Goal: Find contact information: Find contact information

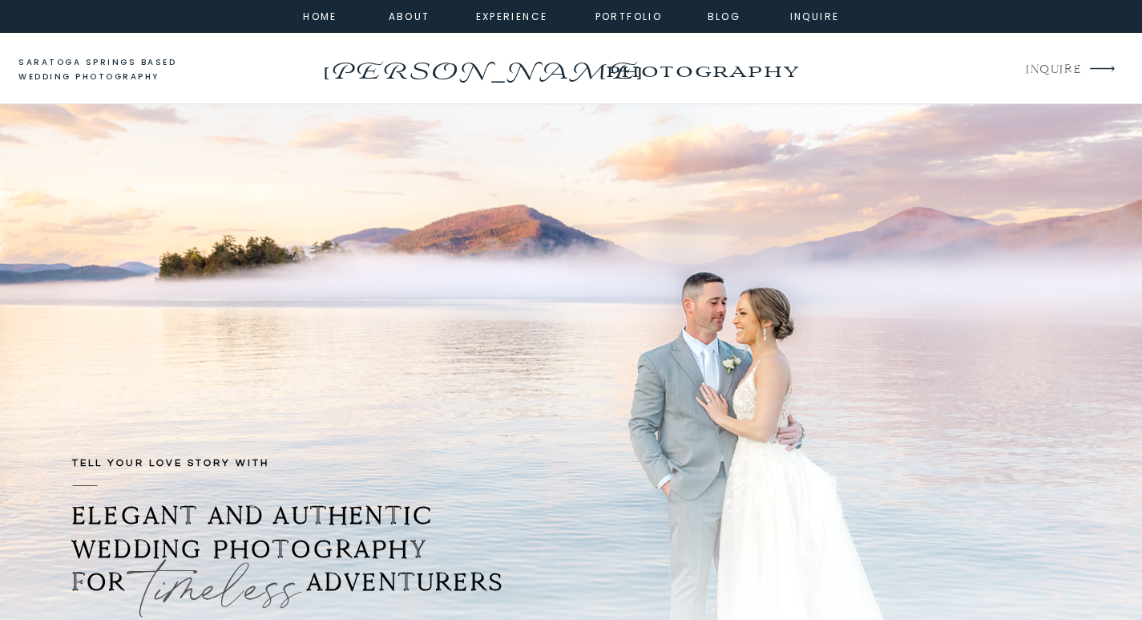
click at [1062, 69] on p "INQUIRE" at bounding box center [1053, 70] width 54 height 22
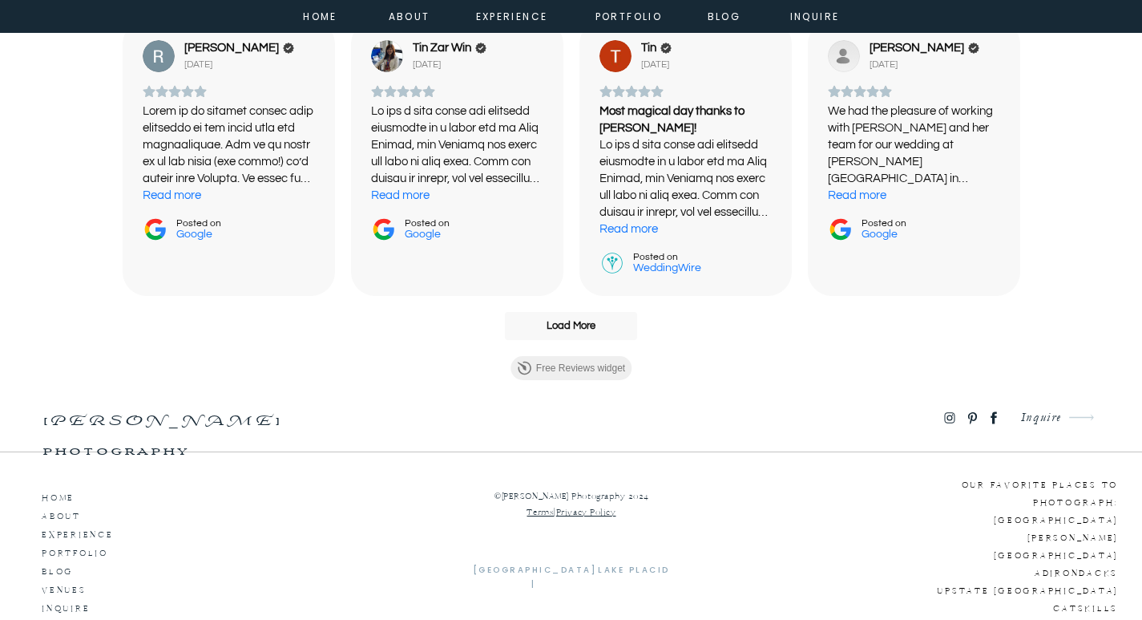
scroll to position [2484, 0]
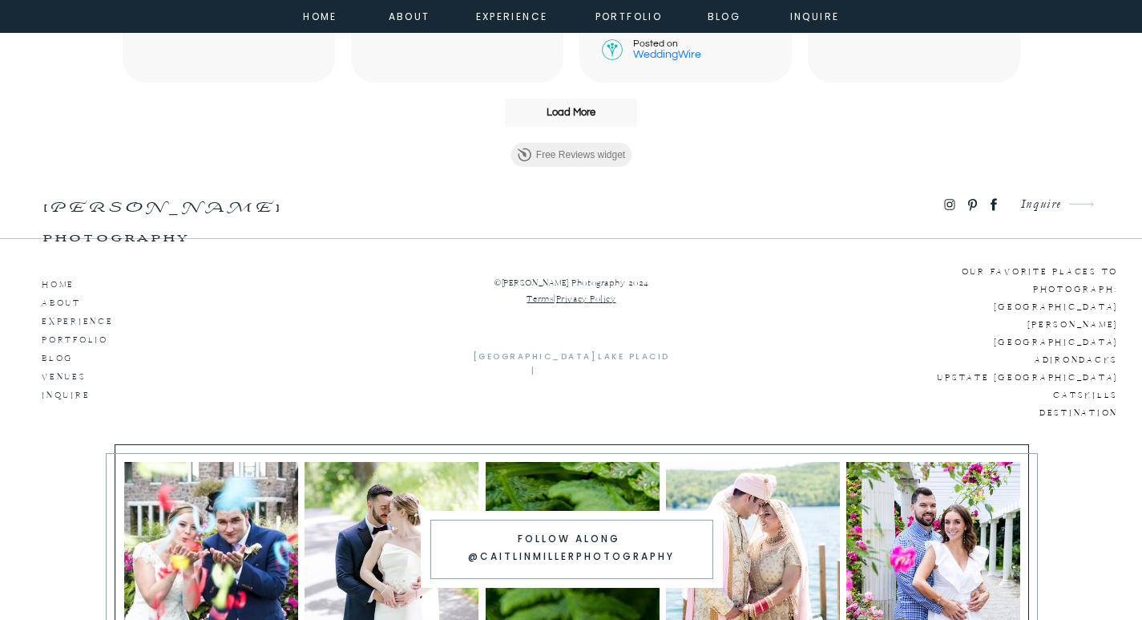
click at [988, 208] on icon at bounding box center [993, 204] width 18 height 16
click at [947, 206] on icon at bounding box center [950, 204] width 6 height 6
click at [408, 21] on nav "about" at bounding box center [407, 15] width 36 height 14
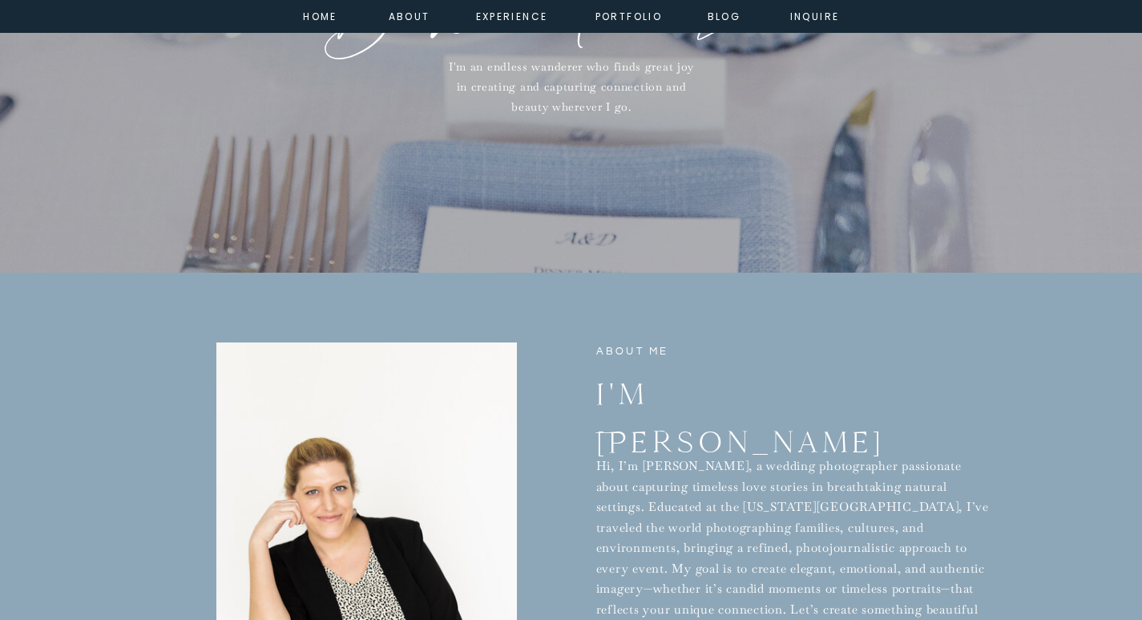
scroll to position [561, 0]
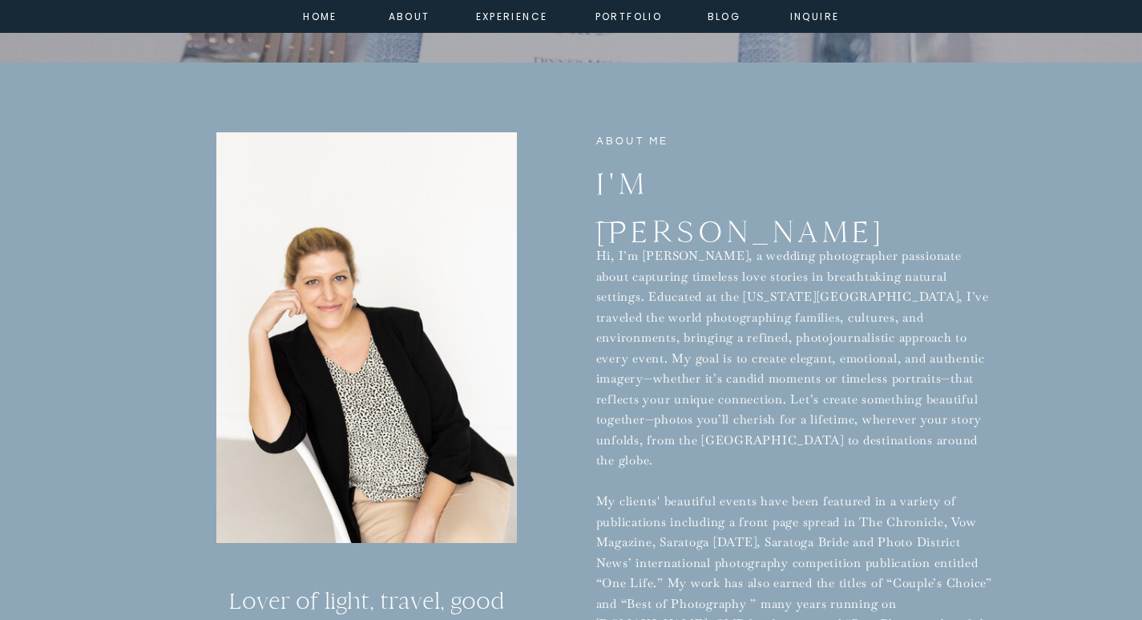
click at [691, 187] on h2 "I'm Caitlin" at bounding box center [722, 180] width 253 height 42
click at [656, 259] on p "Hi, I’m Caitlin, a wedding photographer passionate about capturing timeless lov…" at bounding box center [795, 518] width 398 height 547
copy p "Caitlin"
